Goal: Navigation & Orientation: Find specific page/section

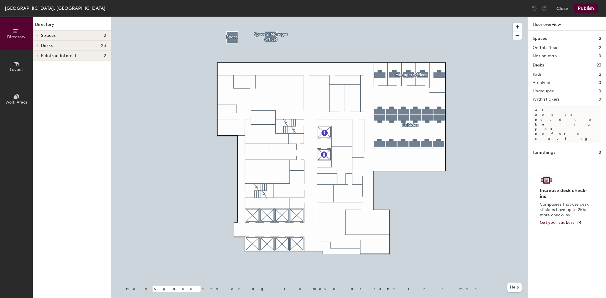
click at [42, 46] on span "Desks" at bounding box center [47, 45] width 12 height 5
click at [42, 57] on span "Cubicles" at bounding box center [49, 56] width 17 height 5
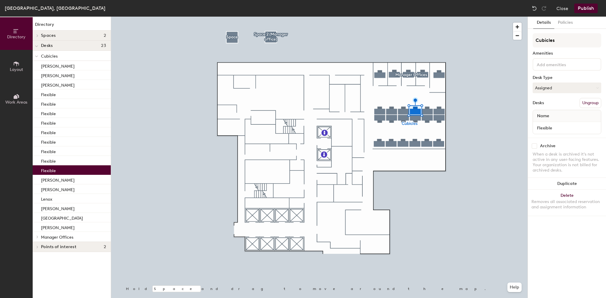
click at [83, 168] on div "Flexible" at bounding box center [72, 170] width 78 height 10
click at [563, 20] on button "Policies" at bounding box center [565, 23] width 22 height 12
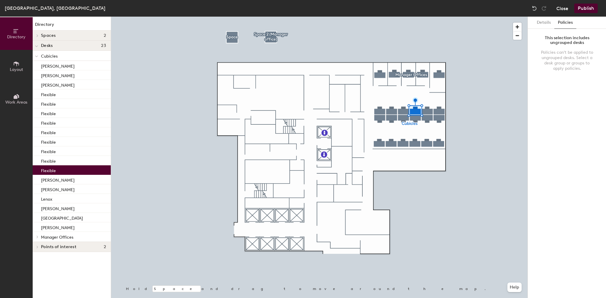
click at [567, 8] on button "Close" at bounding box center [562, 9] width 12 height 10
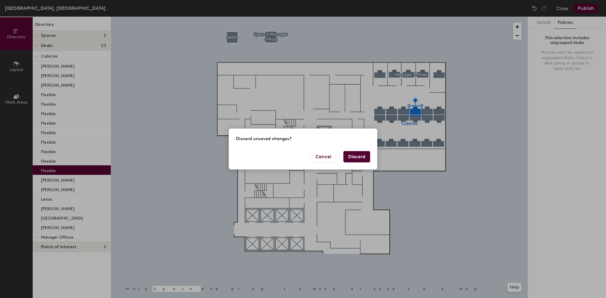
click at [349, 154] on button "Discard" at bounding box center [356, 156] width 27 height 11
